Goal: Task Accomplishment & Management: Complete application form

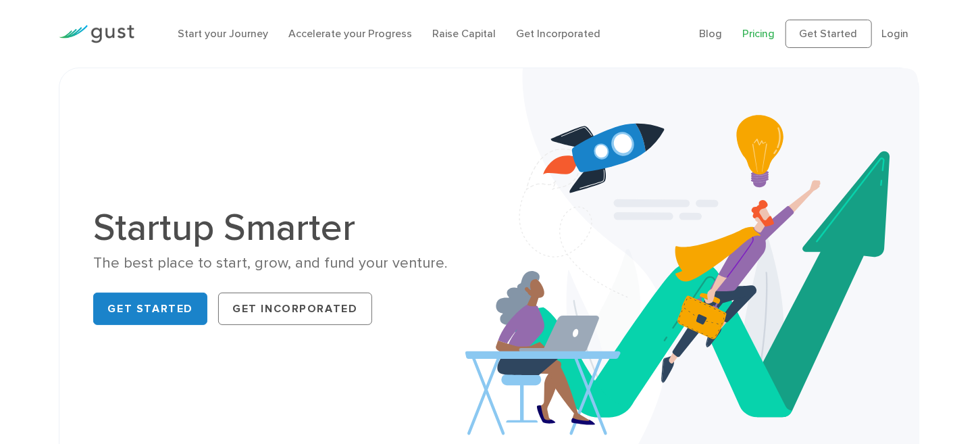
click at [764, 36] on link "Pricing" at bounding box center [759, 33] width 32 height 13
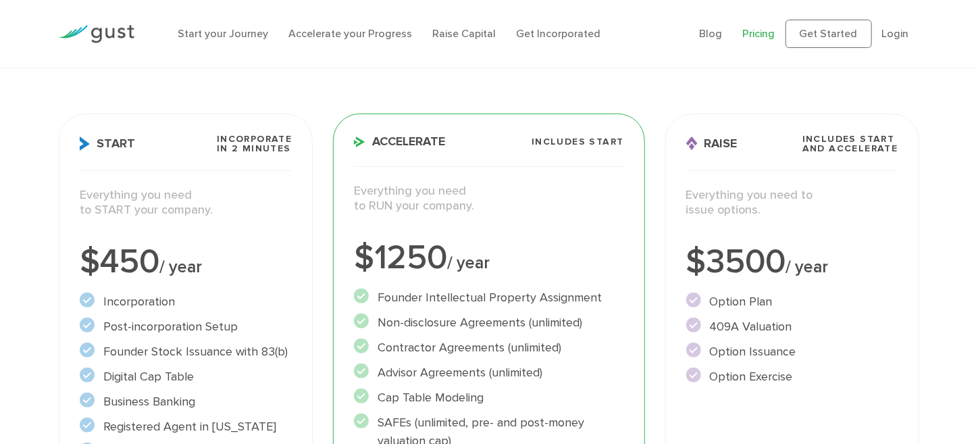
scroll to position [142, 0]
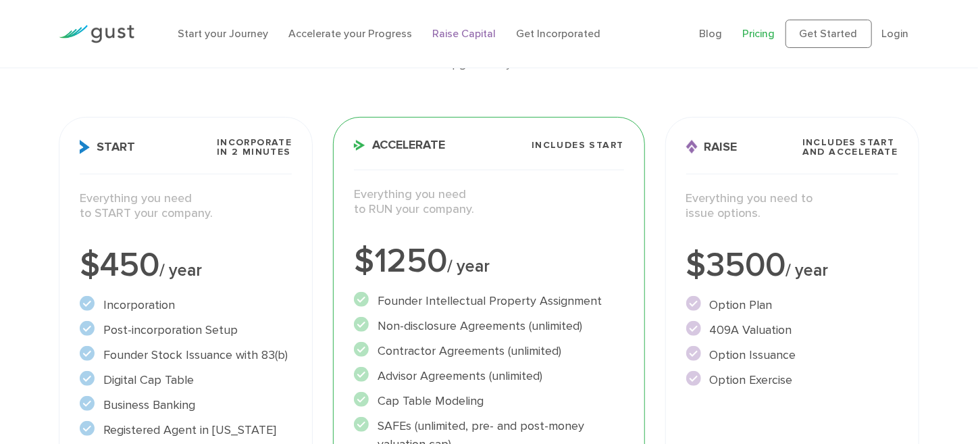
click at [469, 33] on link "Raise Capital" at bounding box center [463, 33] width 63 height 13
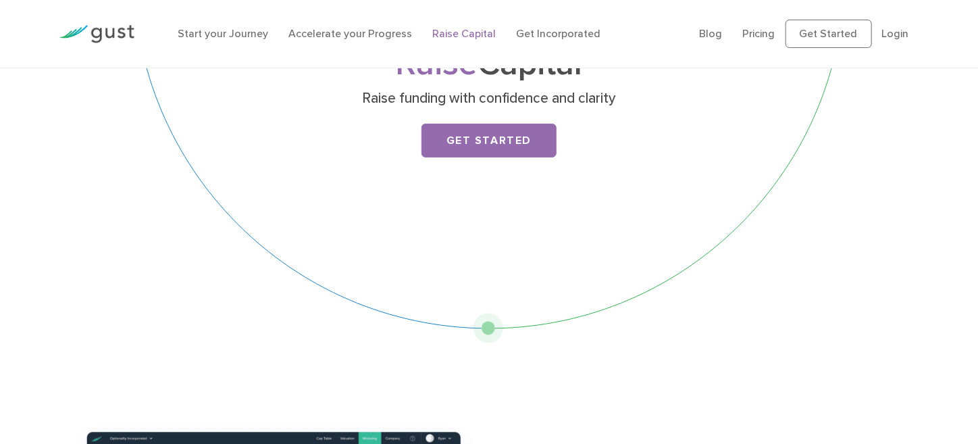
scroll to position [100, 0]
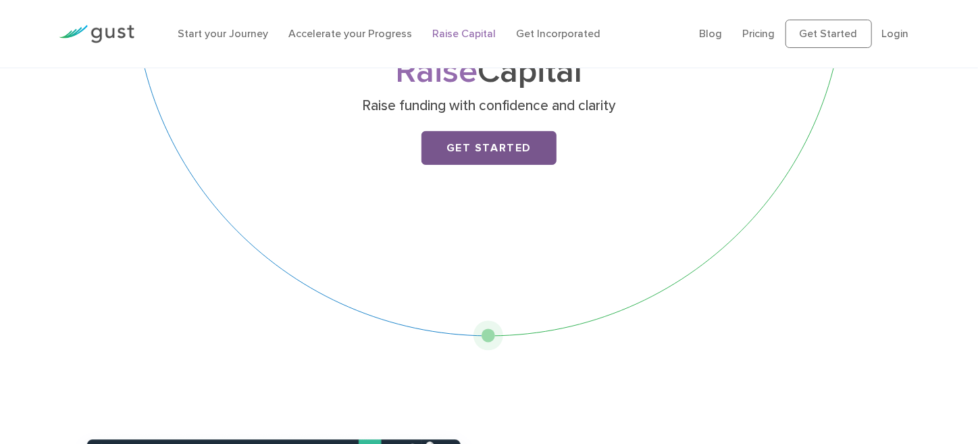
click at [495, 155] on link "Get Started" at bounding box center [488, 148] width 135 height 34
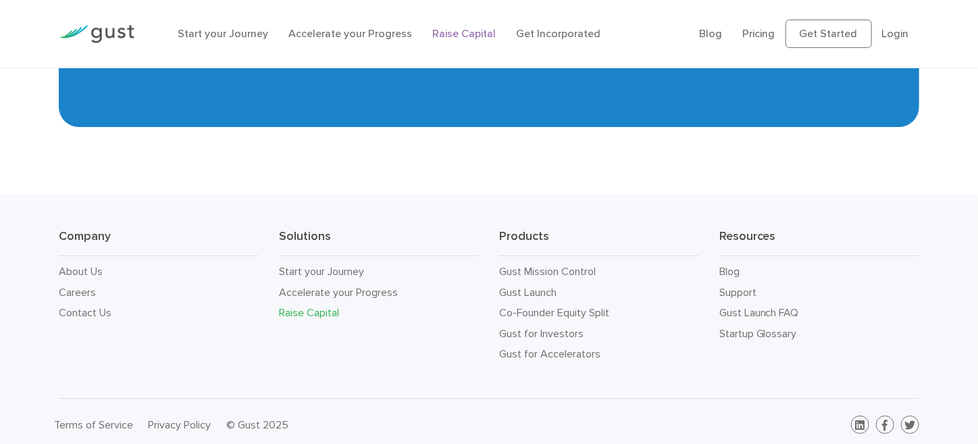
scroll to position [2409, 0]
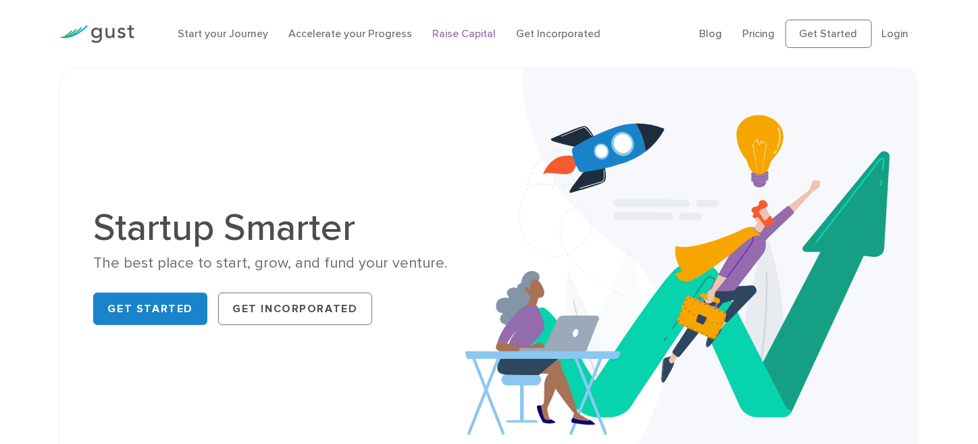
click at [482, 34] on link "Raise Capital" at bounding box center [463, 33] width 63 height 13
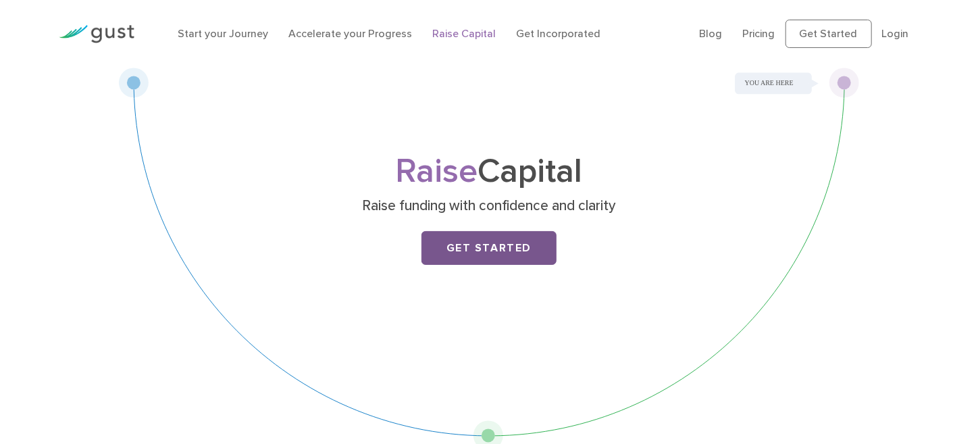
click at [477, 247] on link "Get Started" at bounding box center [488, 248] width 135 height 34
